Goal: Task Accomplishment & Management: Manage account settings

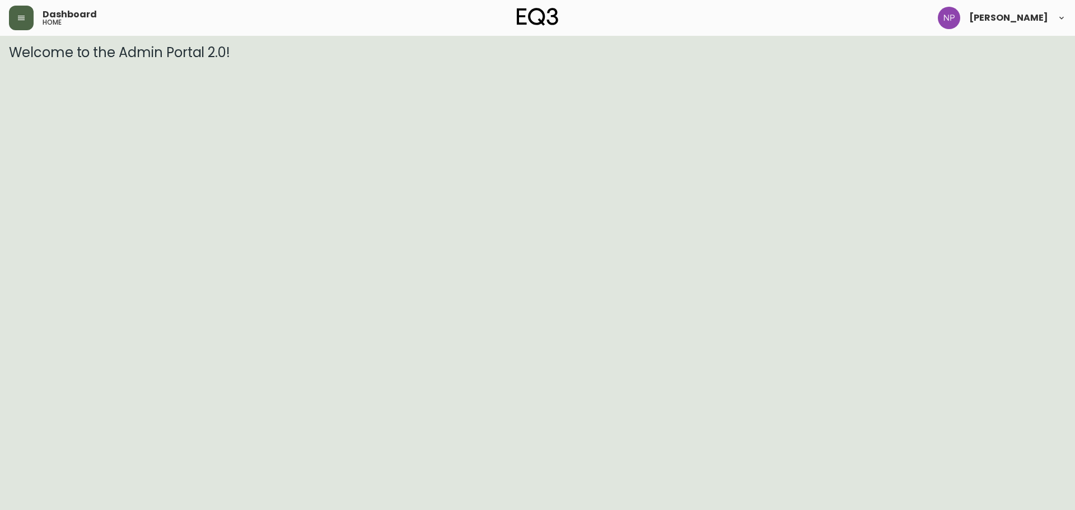
click at [11, 20] on button "button" at bounding box center [21, 18] width 25 height 25
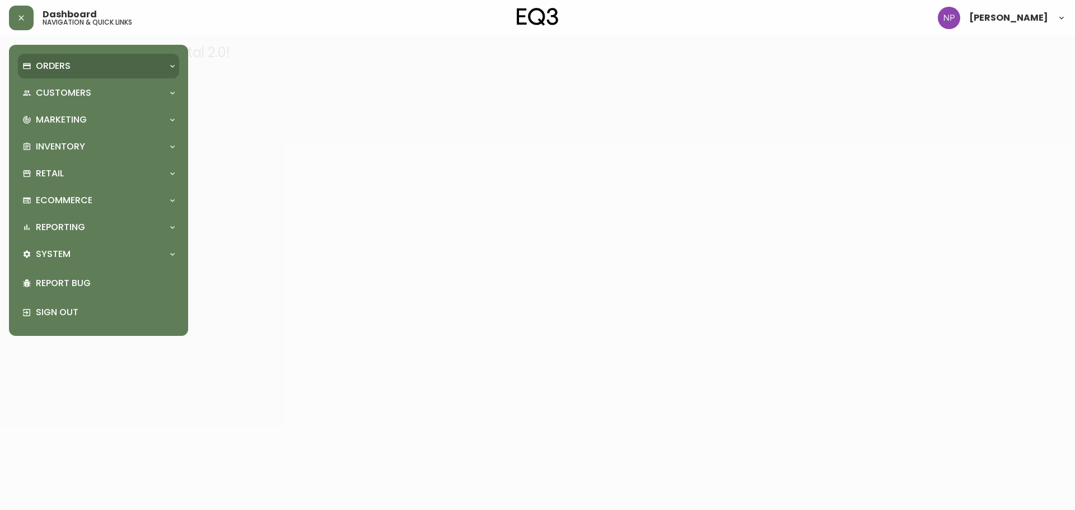
click at [74, 65] on div "Orders" at bounding box center [92, 66] width 141 height 12
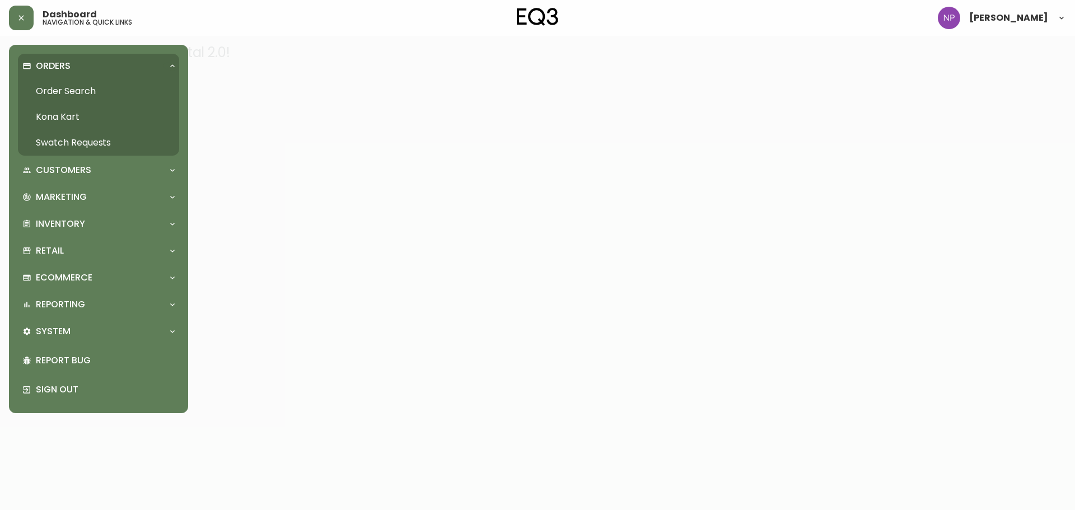
click at [69, 93] on link "Order Search" at bounding box center [98, 91] width 161 height 26
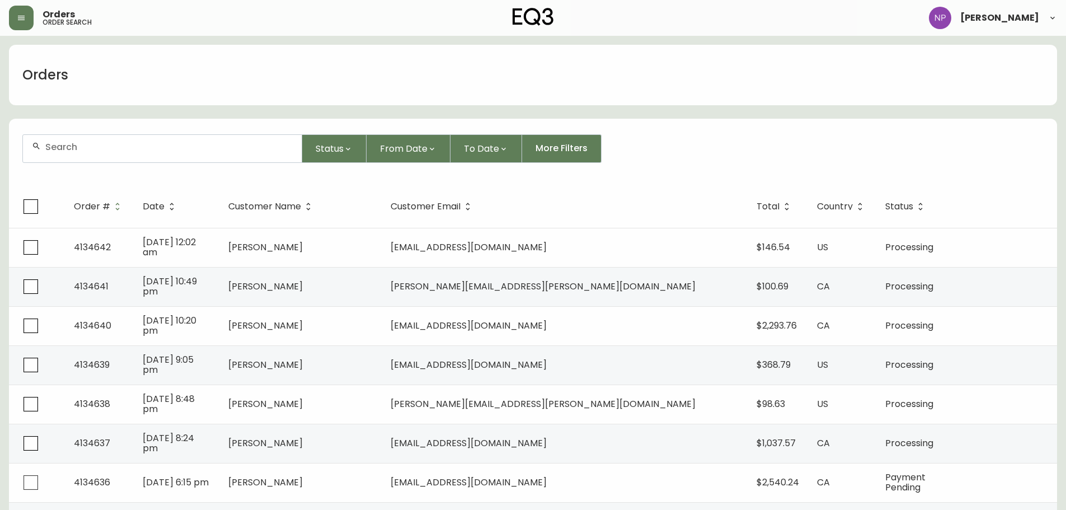
click at [101, 152] on div at bounding box center [162, 148] width 279 height 27
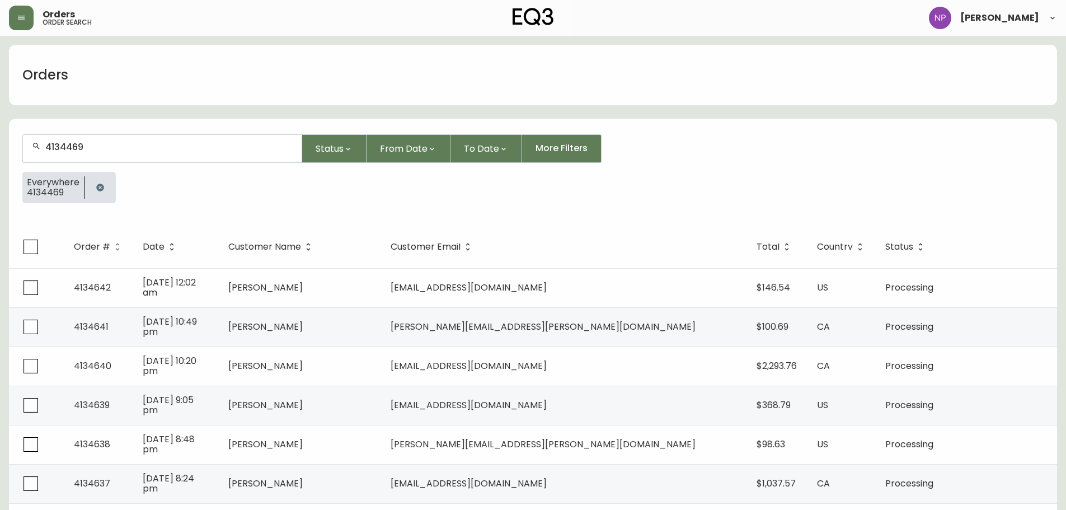
type input "4134469"
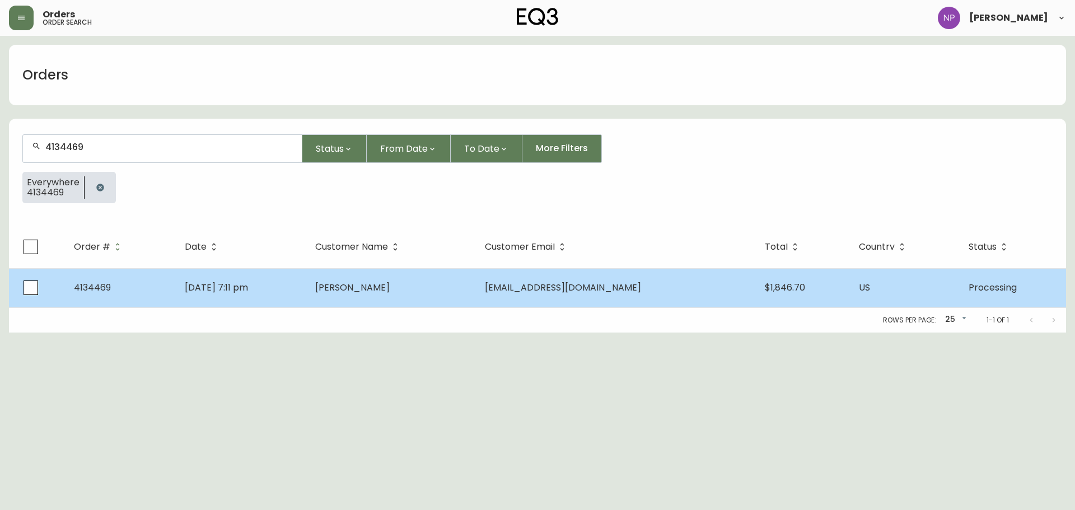
click at [390, 285] on span "[PERSON_NAME]" at bounding box center [352, 287] width 74 height 13
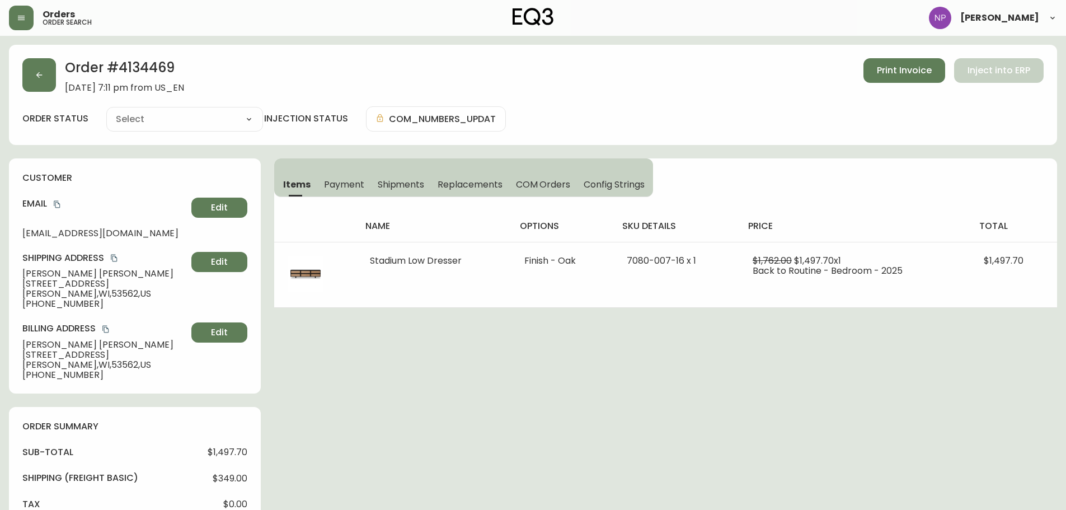
type input "Processing"
select select "PROCESSING"
click at [33, 74] on button "button" at bounding box center [39, 75] width 34 height 34
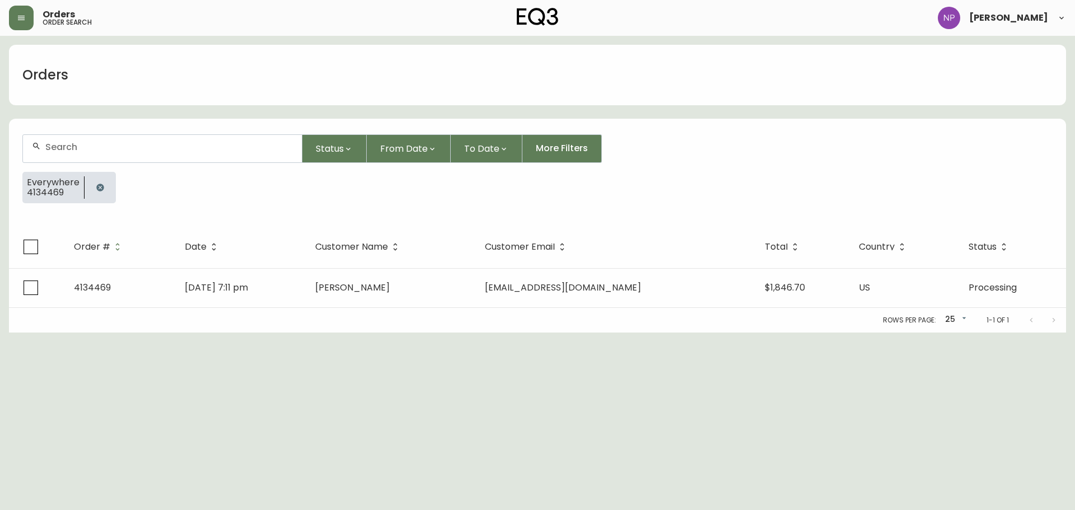
click at [134, 138] on div at bounding box center [162, 148] width 279 height 27
paste input "4134539"
type input "4134539"
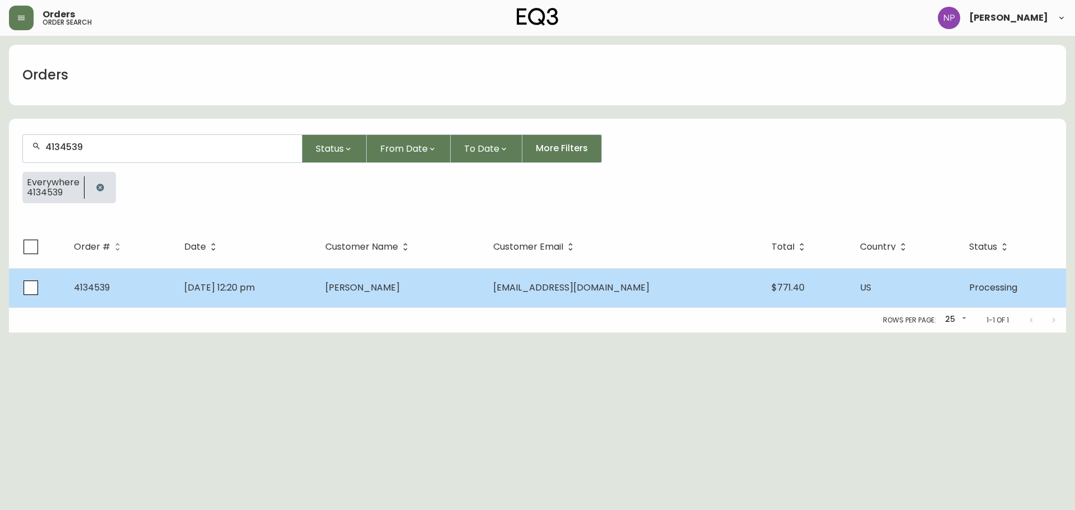
click at [276, 305] on td "[DATE] 12:20 pm" at bounding box center [245, 287] width 141 height 39
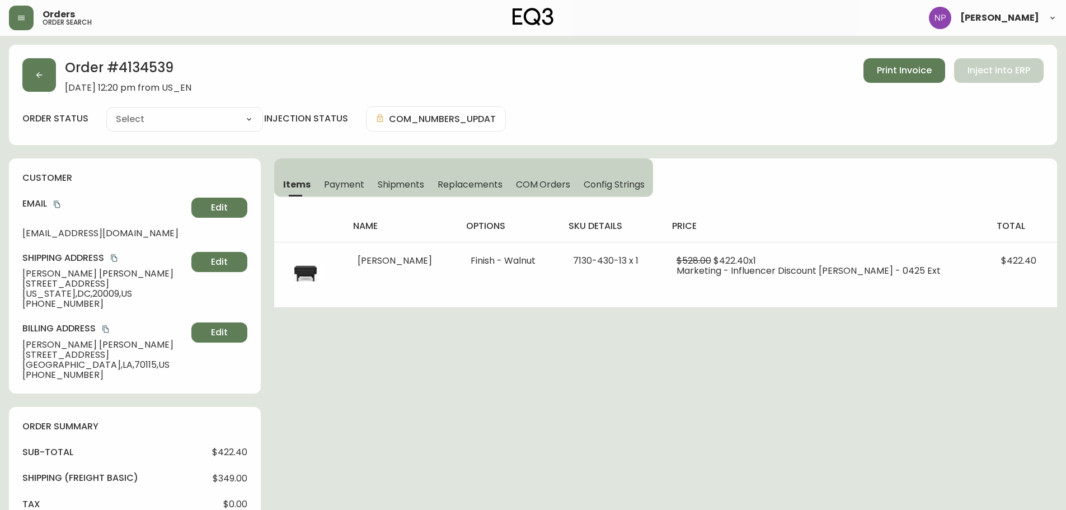
type input "Processing"
select select "PROCESSING"
click at [39, 72] on icon "button" at bounding box center [39, 75] width 9 height 9
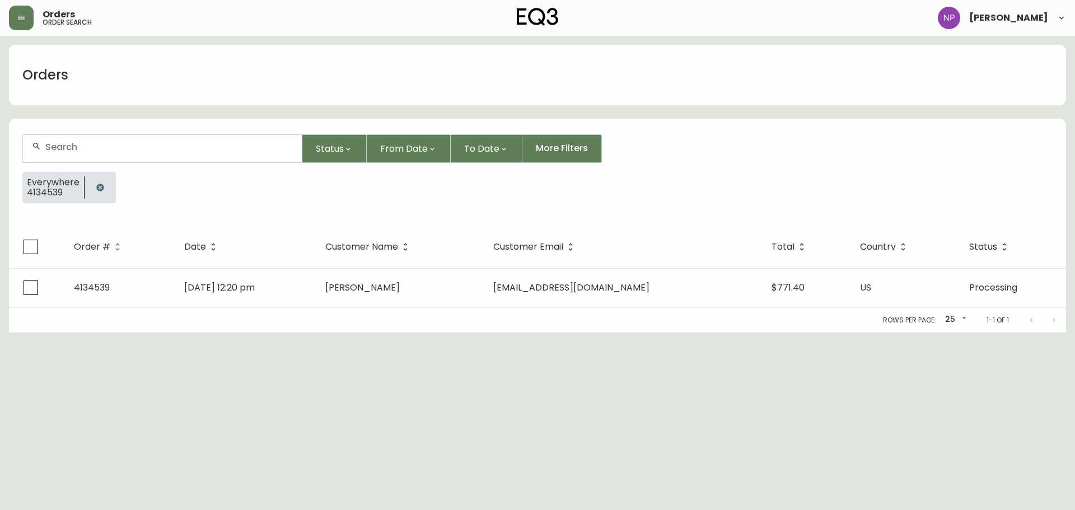
click at [139, 147] on input "text" at bounding box center [168, 147] width 247 height 11
paste input "4134554"
type input "4134554"
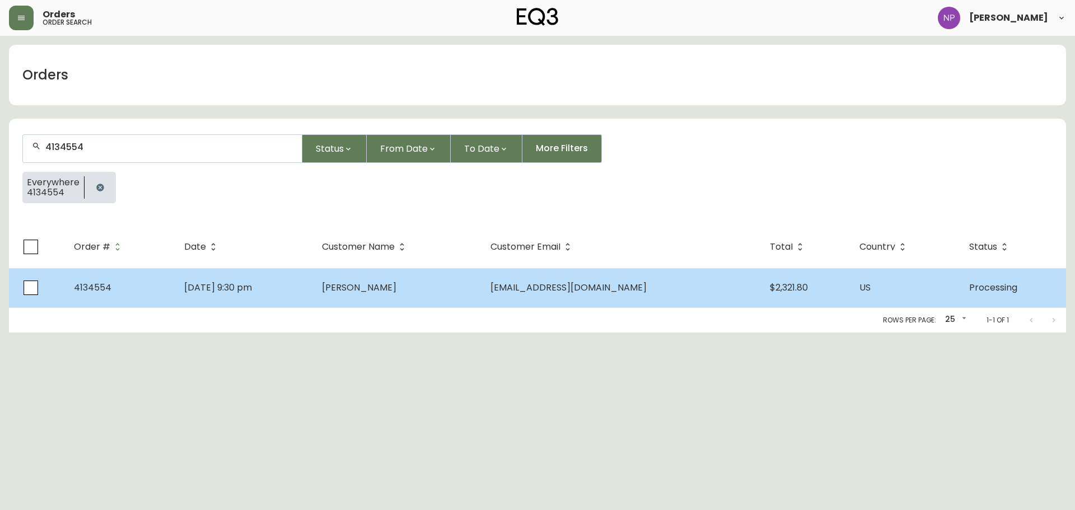
click at [550, 297] on td "[EMAIL_ADDRESS][DOMAIN_NAME]" at bounding box center [620, 287] width 279 height 39
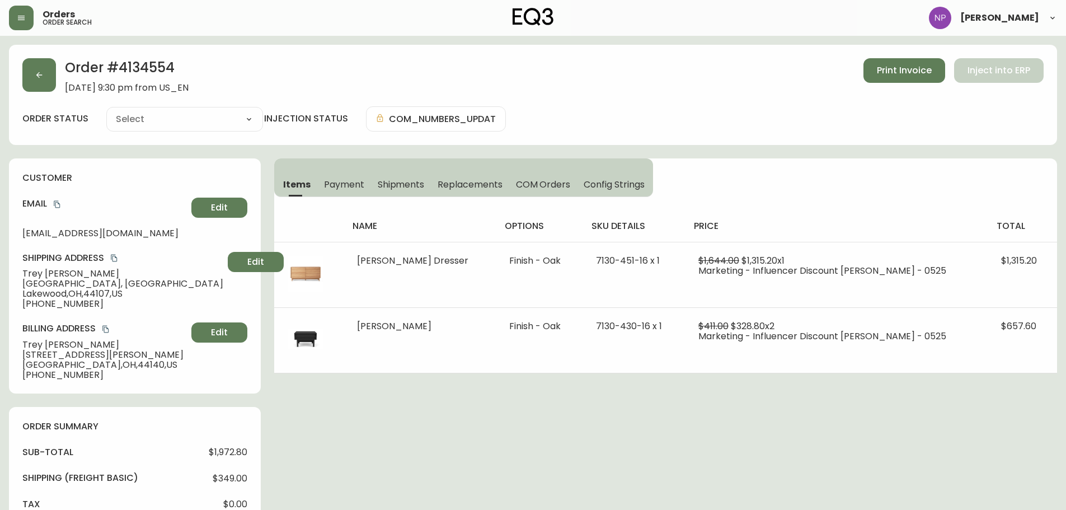
type input "Processing"
select select "PROCESSING"
click at [23, 77] on button "button" at bounding box center [39, 75] width 34 height 34
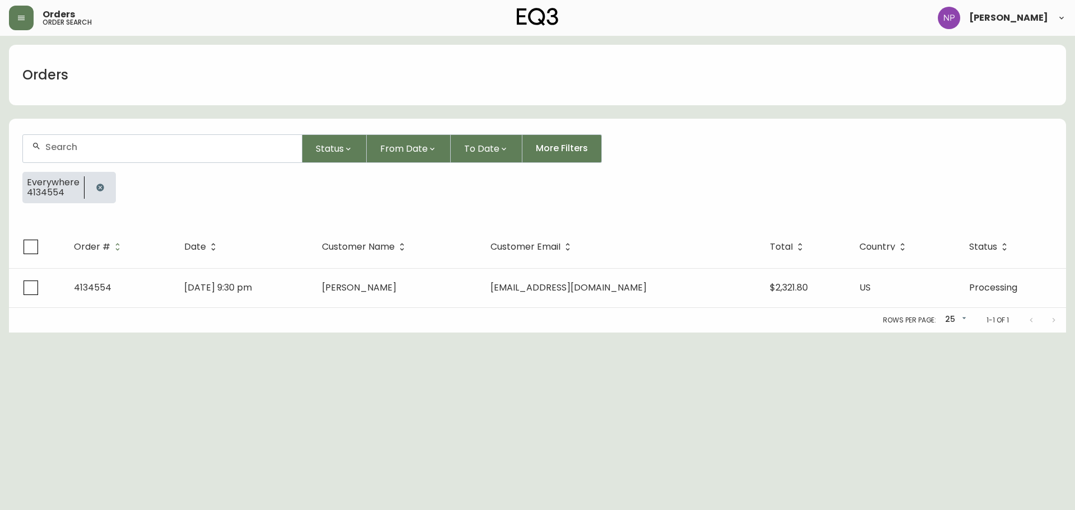
click at [102, 149] on input "text" at bounding box center [168, 147] width 247 height 11
paste input "4134589"
type input "4134589"
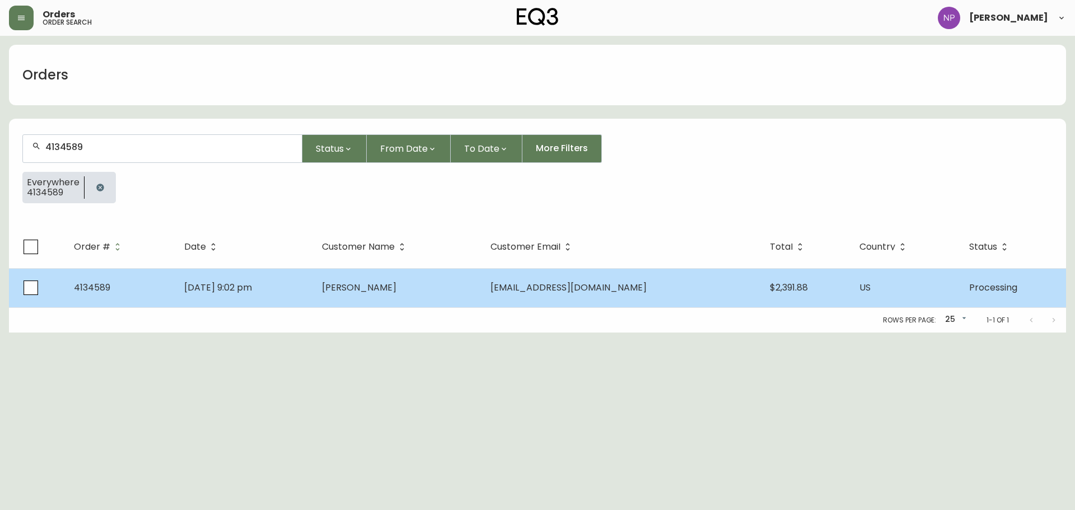
click at [312, 269] on td "[DATE] 9:02 pm" at bounding box center [243, 287] width 137 height 39
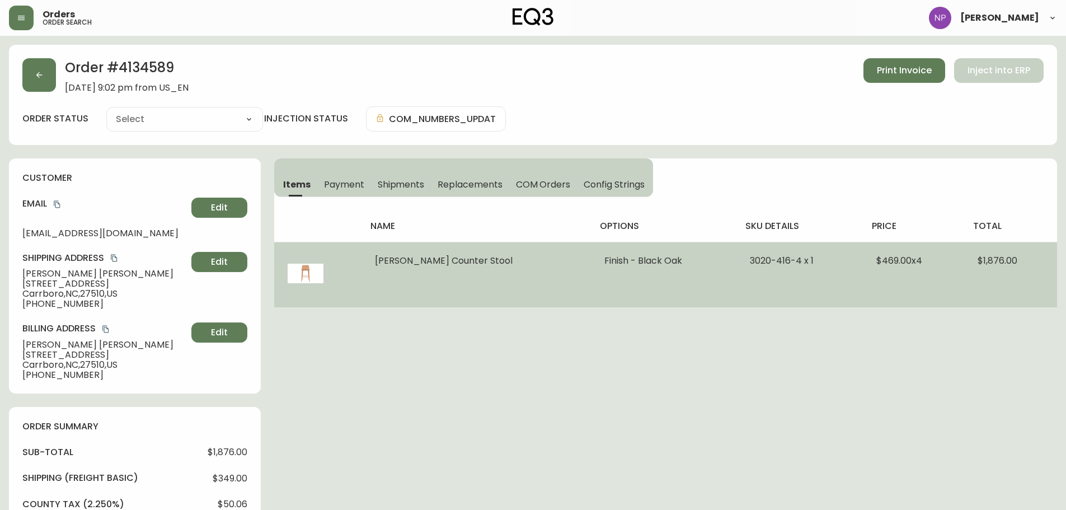
type input "Processing"
select select "PROCESSING"
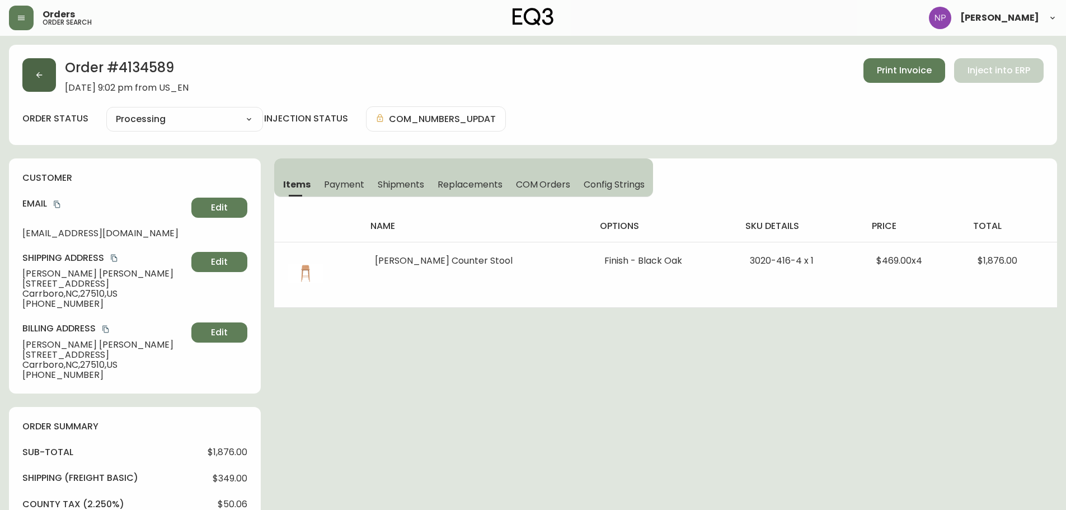
click at [44, 82] on button "button" at bounding box center [39, 75] width 34 height 34
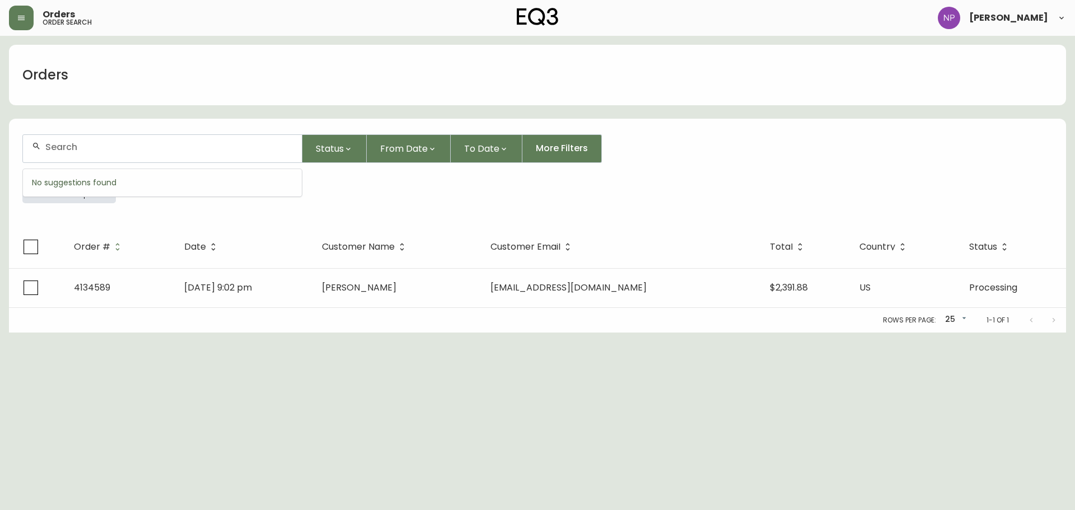
click at [77, 145] on input "text" at bounding box center [168, 147] width 247 height 11
paste input "4134599"
type input "4134599"
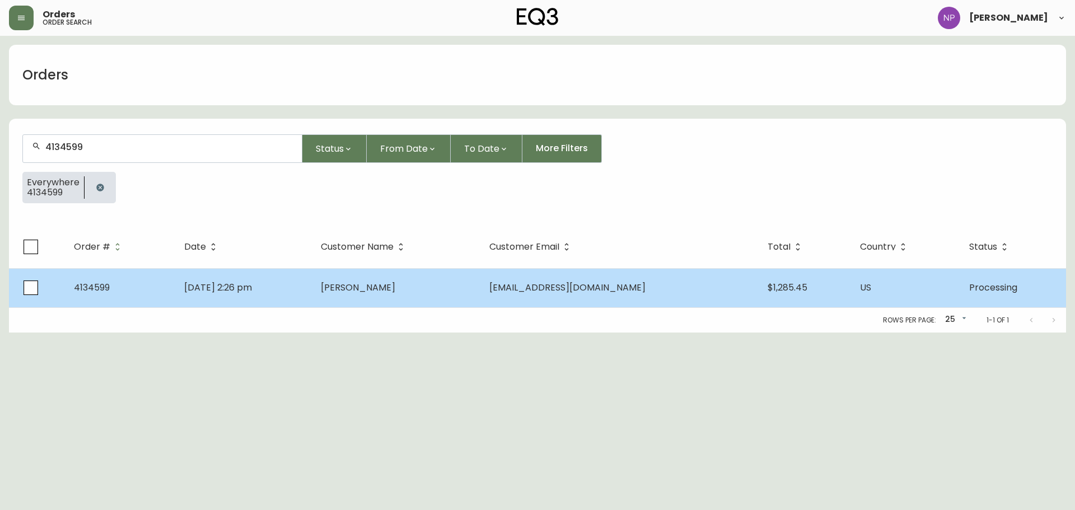
click at [480, 281] on td "[PERSON_NAME]" at bounding box center [396, 287] width 168 height 39
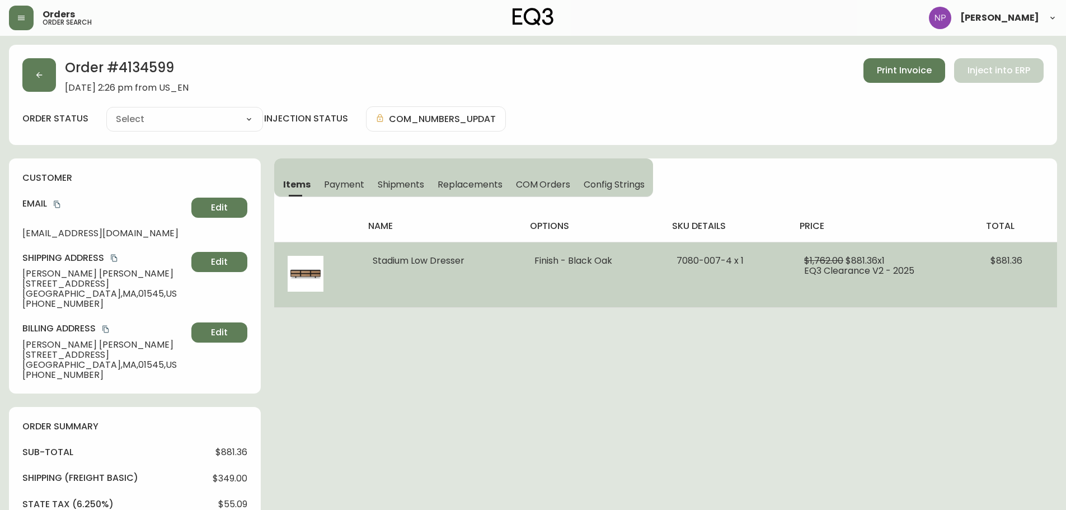
type input "Processing"
select select "PROCESSING"
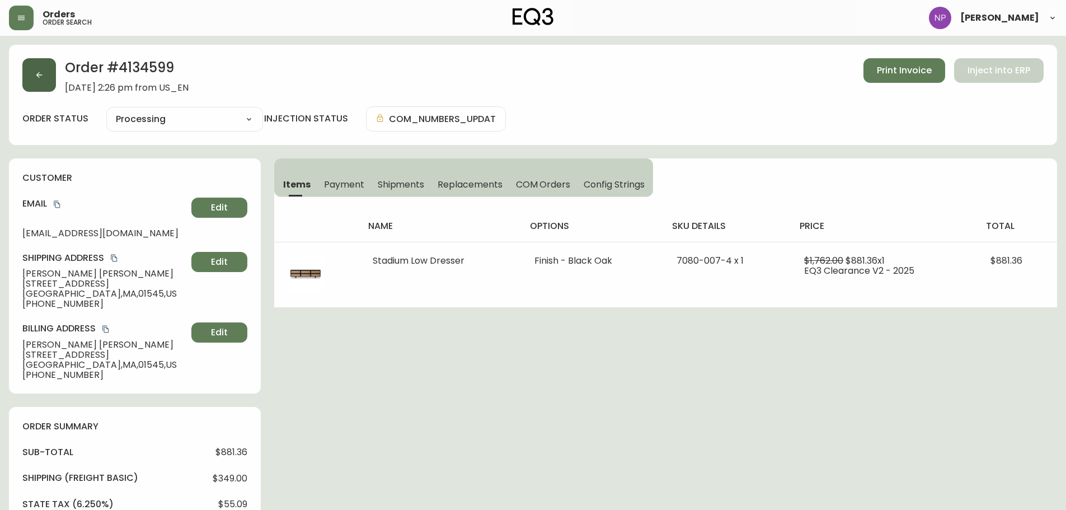
click at [36, 79] on button "button" at bounding box center [39, 75] width 34 height 34
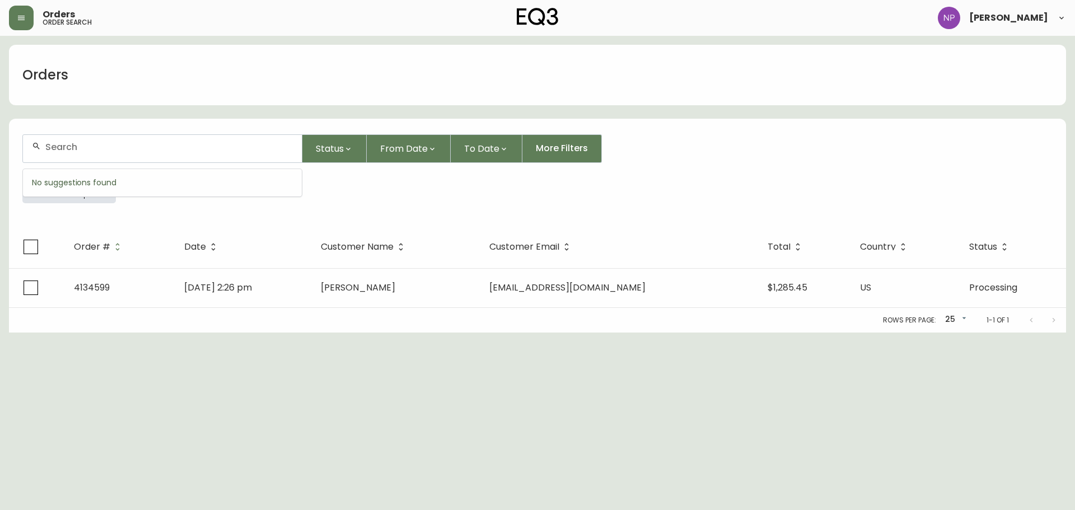
click at [102, 149] on input "text" at bounding box center [168, 147] width 247 height 11
type input "4134101"
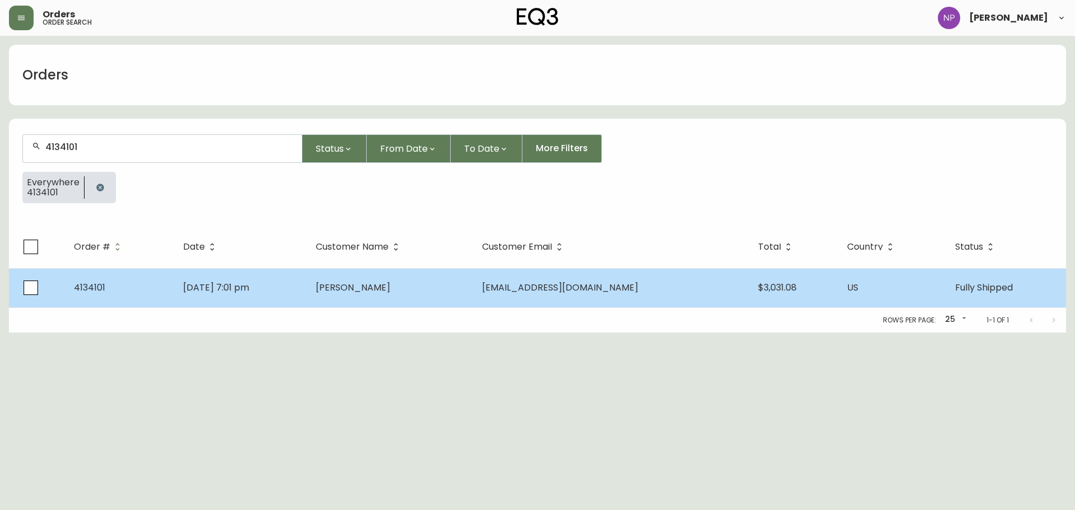
click at [620, 291] on span "[EMAIL_ADDRESS][DOMAIN_NAME]" at bounding box center [560, 287] width 156 height 13
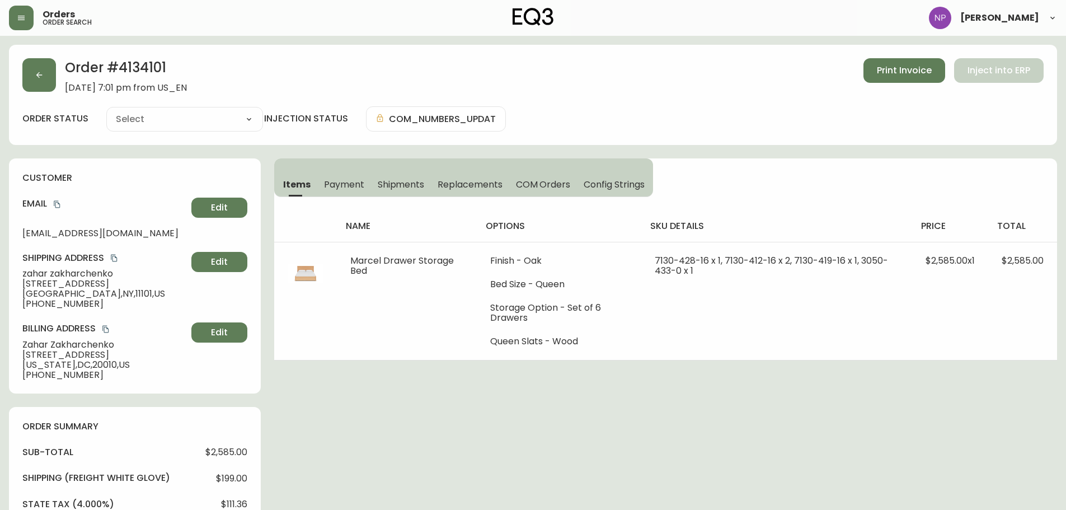
type input "Fully Shipped"
select select "FULLY_SHIPPED"
